Goal: Navigation & Orientation: Find specific page/section

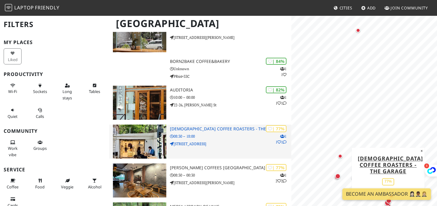
scroll to position [112, 0]
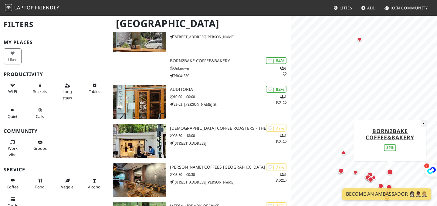
click at [425, 123] on button "×" at bounding box center [423, 123] width 6 height 7
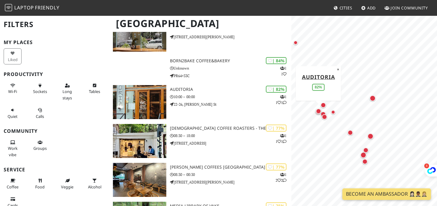
click at [296, 84] on div "© OpenStreetMap contributors | MapLibre Auditoria 82% ×" at bounding box center [364, 118] width 146 height 206
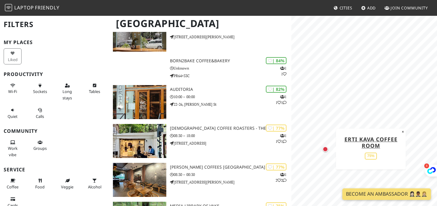
click at [325, 147] on div "Map marker" at bounding box center [324, 148] width 5 height 5
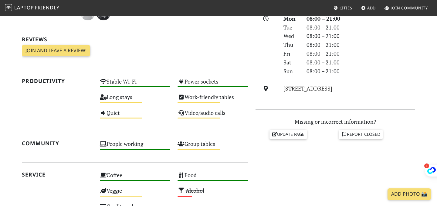
scroll to position [178, 0]
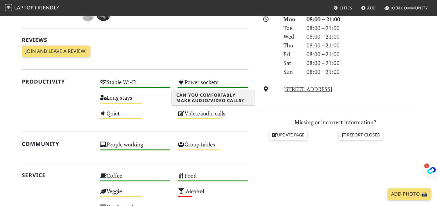
click at [187, 114] on div "Video/audio calls Medium" at bounding box center [213, 115] width 78 height 15
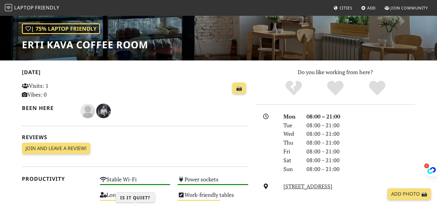
scroll to position [37, 0]
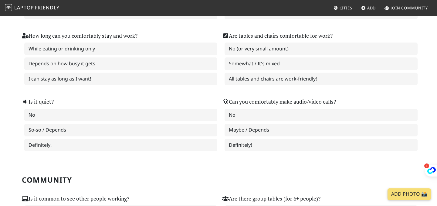
scroll to position [168, 0]
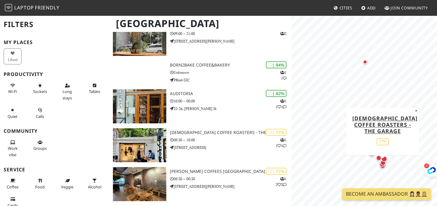
scroll to position [119, 0]
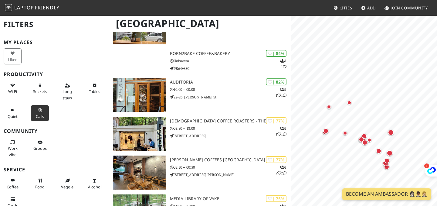
click at [39, 109] on icon at bounding box center [40, 110] width 5 height 4
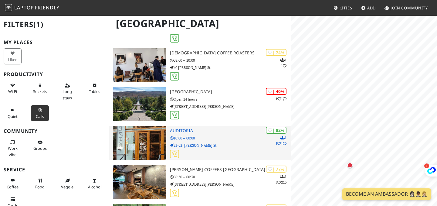
click at [230, 138] on p "10:00 – 00:00" at bounding box center [230, 138] width 121 height 6
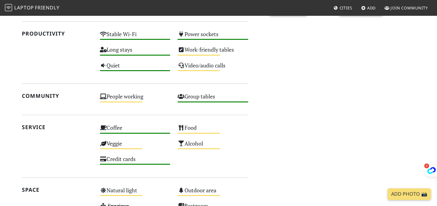
scroll to position [249, 0]
